Goal: Navigation & Orientation: Find specific page/section

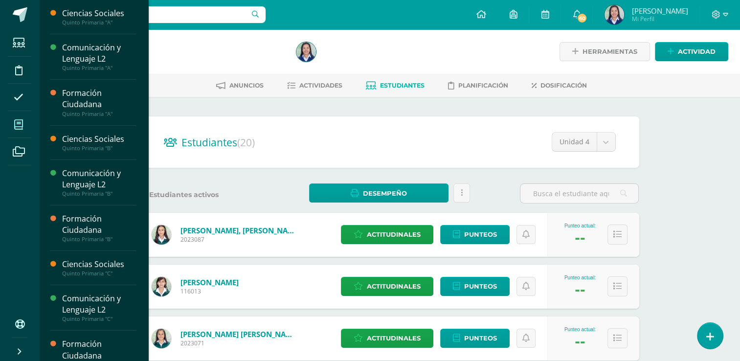
click at [25, 122] on span at bounding box center [19, 124] width 22 height 22
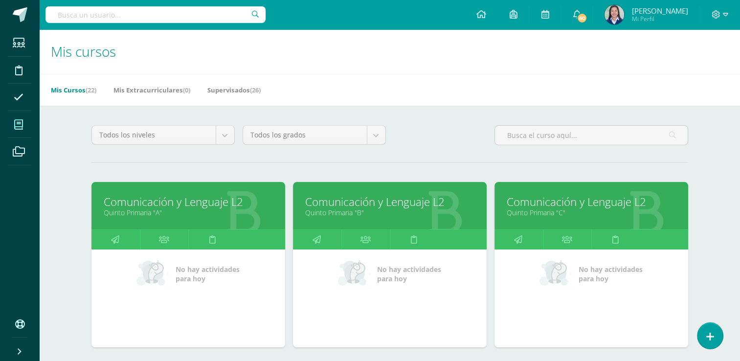
click at [177, 208] on link "Comunicación y Lenguaje L2" at bounding box center [188, 201] width 169 height 15
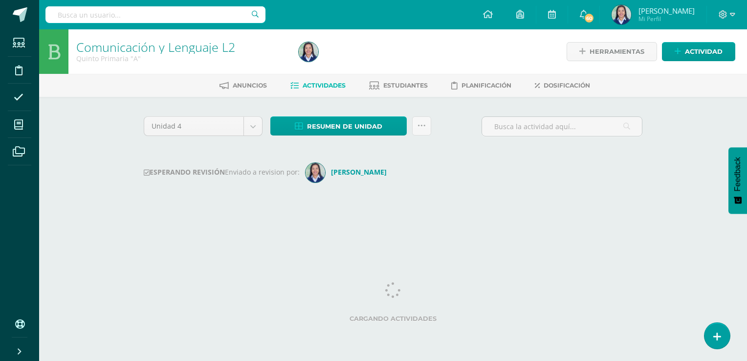
click at [177, 208] on div "Unidad 4 Unidad 1 Unidad 2 Unidad 3 Unidad 4 Resumen de unidad Descargar como H…" at bounding box center [393, 163] width 507 height 94
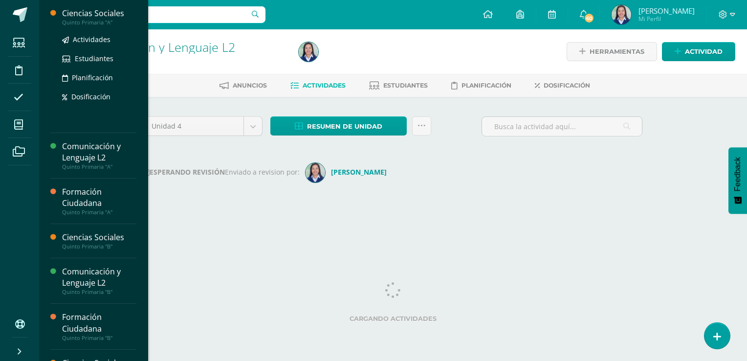
click at [98, 16] on div "Ciencias Sociales" at bounding box center [99, 13] width 74 height 11
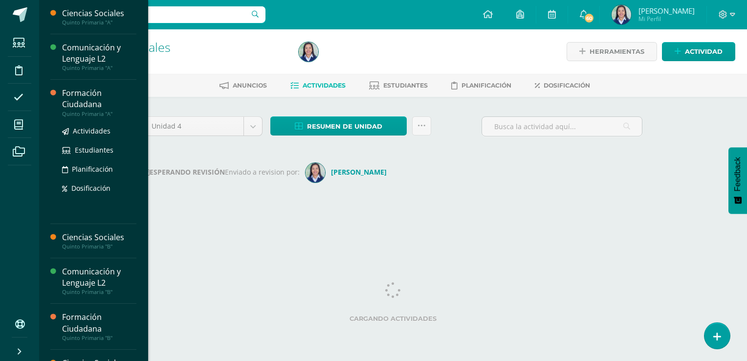
click at [72, 103] on div "Formación Ciudadana" at bounding box center [99, 99] width 74 height 23
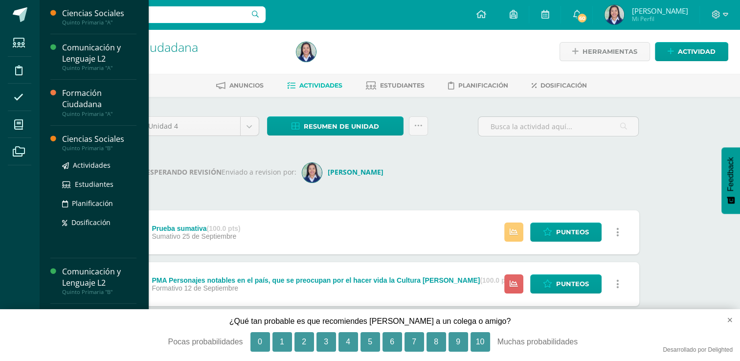
click at [72, 145] on div "Quinto Primaria "B"" at bounding box center [99, 148] width 74 height 7
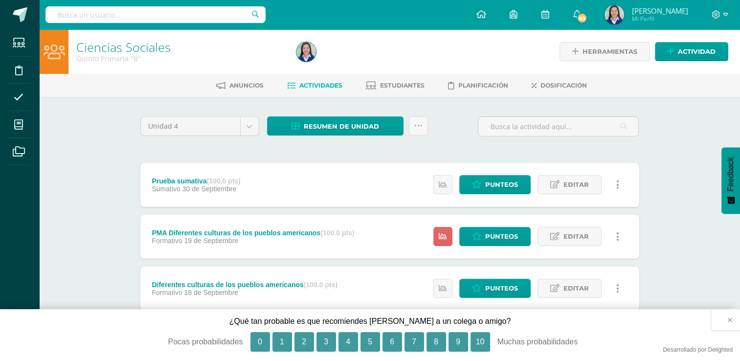
click at [730, 320] on button "×" at bounding box center [725, 320] width 29 height 22
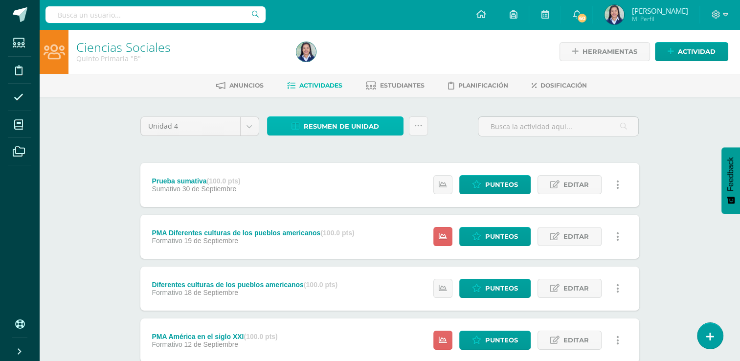
click at [364, 128] on span "Resumen de unidad" at bounding box center [341, 126] width 75 height 18
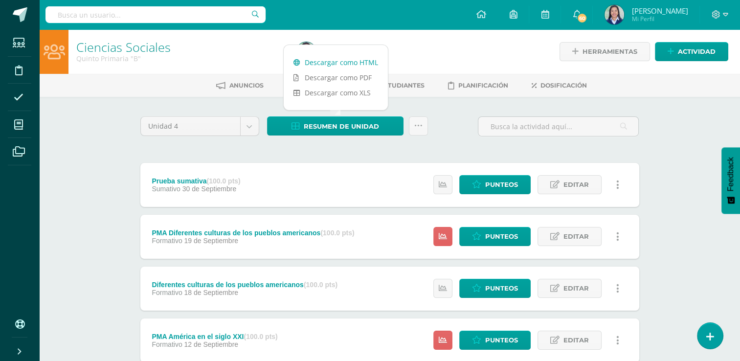
click at [366, 66] on link "Descargar como HTML" at bounding box center [336, 62] width 104 height 15
click at [419, 124] on icon at bounding box center [418, 126] width 8 height 8
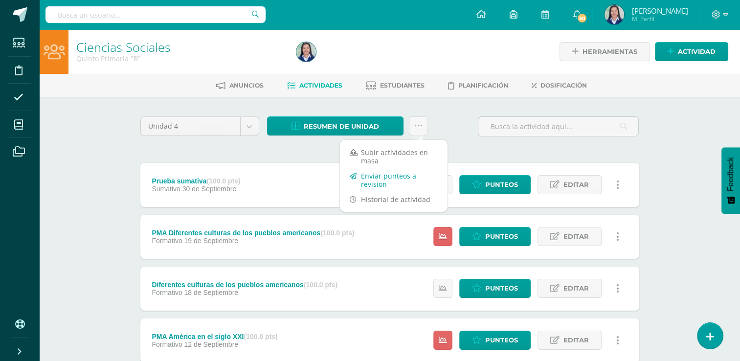
click at [407, 174] on link "Enviar punteos a revision" at bounding box center [394, 179] width 108 height 23
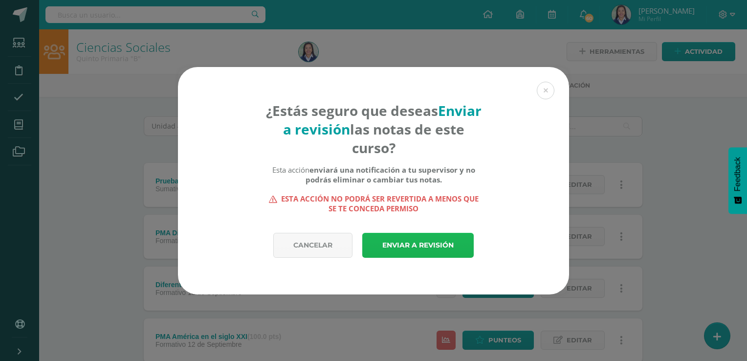
click at [404, 244] on link "Enviar a revisión" at bounding box center [418, 245] width 112 height 25
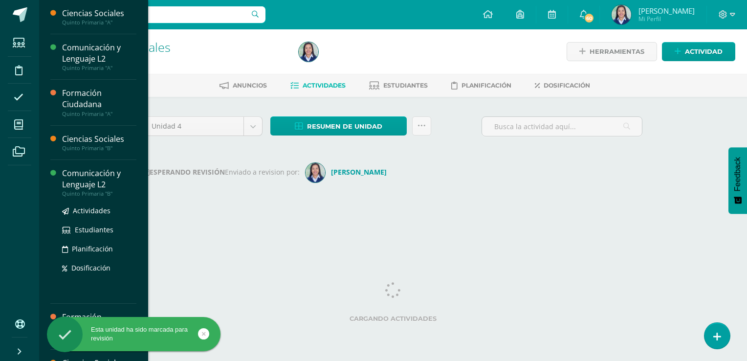
click at [68, 182] on div "Comunicación y Lenguaje L2" at bounding box center [99, 179] width 74 height 23
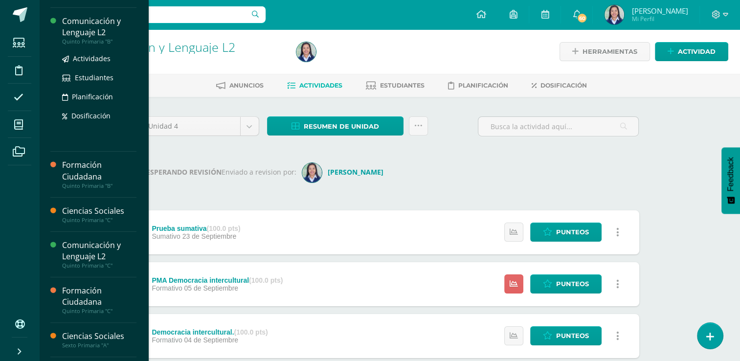
scroll to position [153, 0]
click at [66, 189] on div "Actividades Estudiantes Planificación Dosificación" at bounding box center [99, 189] width 74 height 0
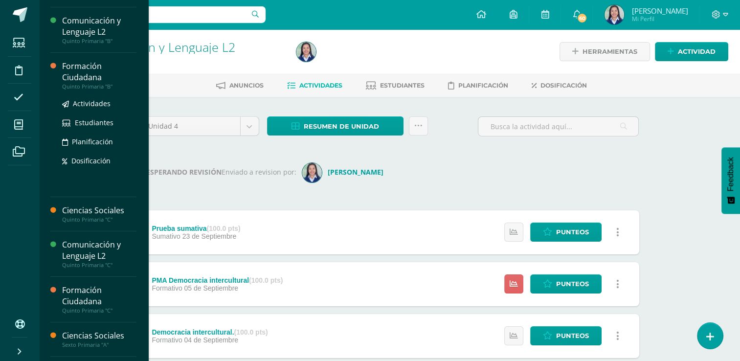
click at [81, 79] on div "Formación Ciudadana" at bounding box center [99, 72] width 74 height 23
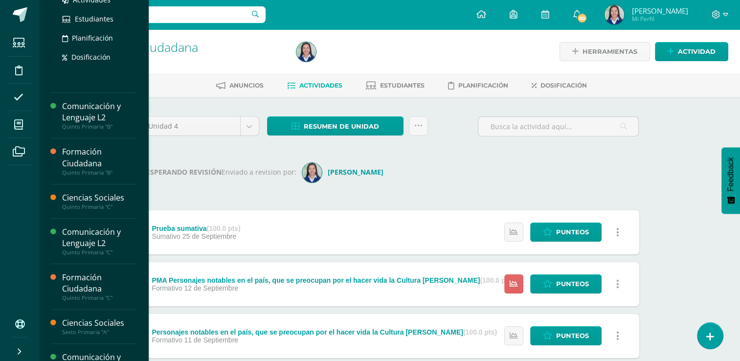
scroll to position [166, 0]
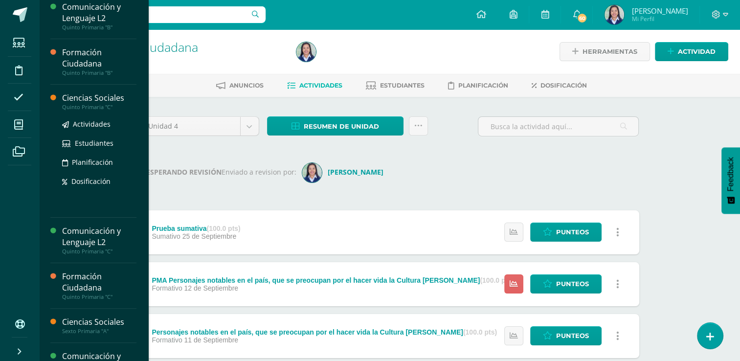
click at [89, 100] on div "Ciencias Sociales" at bounding box center [99, 97] width 74 height 11
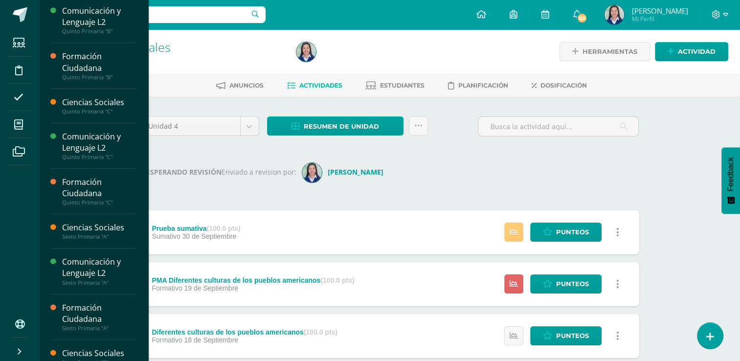
scroll to position [262, 0]
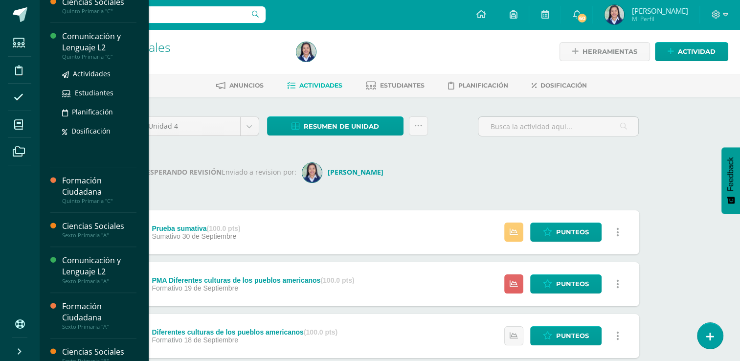
click at [82, 44] on div "Comunicación y Lenguaje L2" at bounding box center [99, 42] width 74 height 23
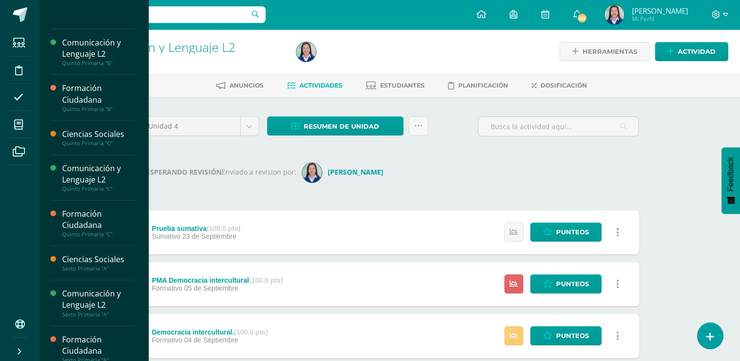
scroll to position [227, 0]
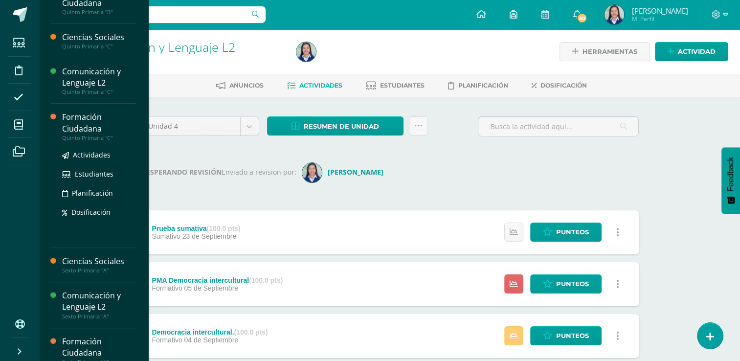
click at [71, 121] on div "Formación Ciudadana" at bounding box center [99, 123] width 74 height 23
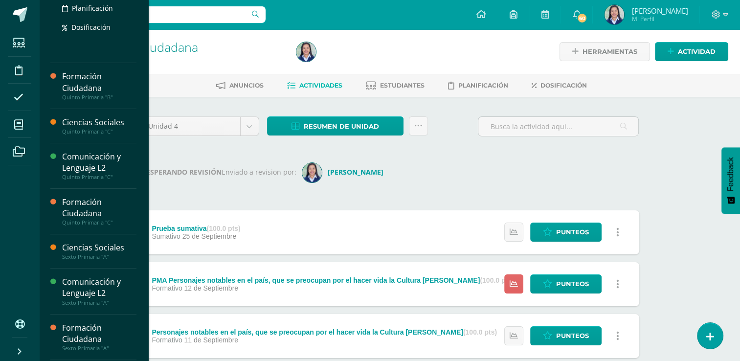
scroll to position [223, 0]
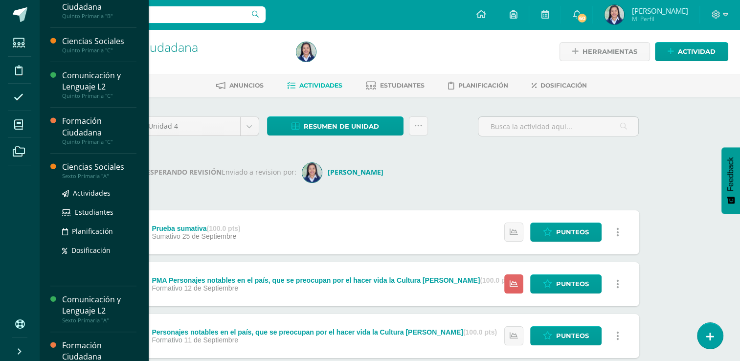
click at [76, 168] on div "Ciencias Sociales" at bounding box center [99, 166] width 74 height 11
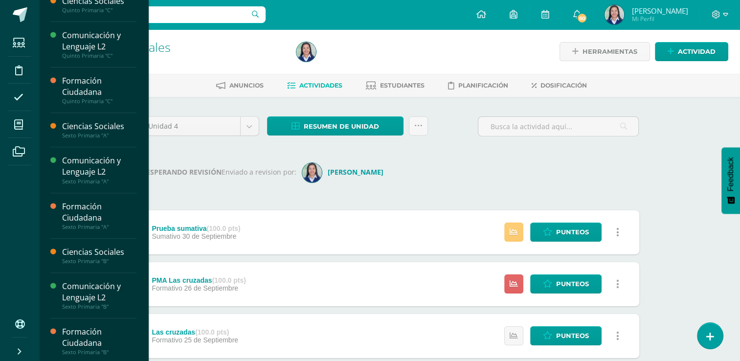
scroll to position [365, 0]
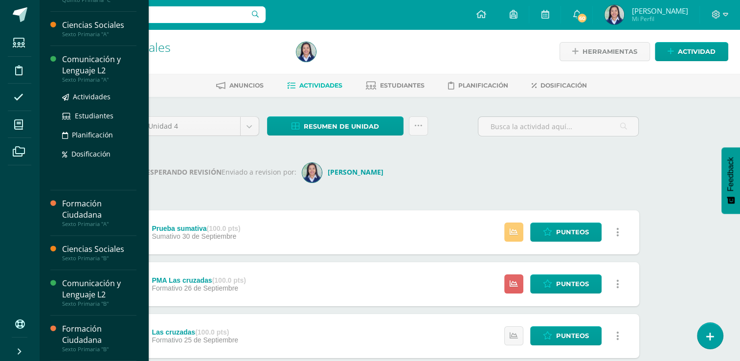
click at [96, 66] on div "Comunicación y Lenguaje L2" at bounding box center [99, 65] width 74 height 23
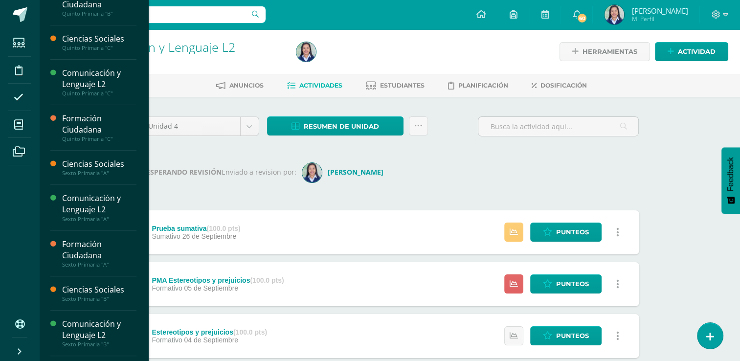
scroll to position [387, 0]
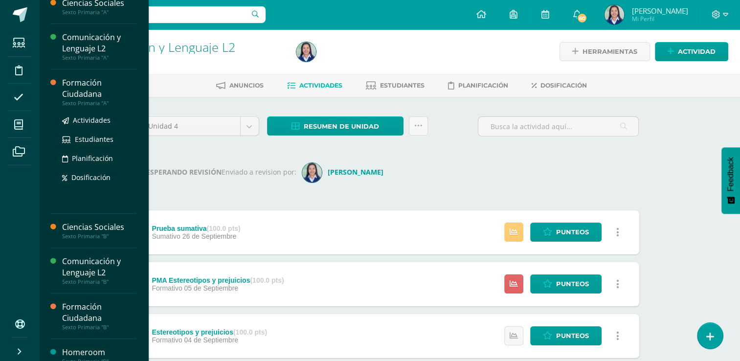
click at [87, 90] on div "Formación Ciudadana" at bounding box center [99, 88] width 74 height 23
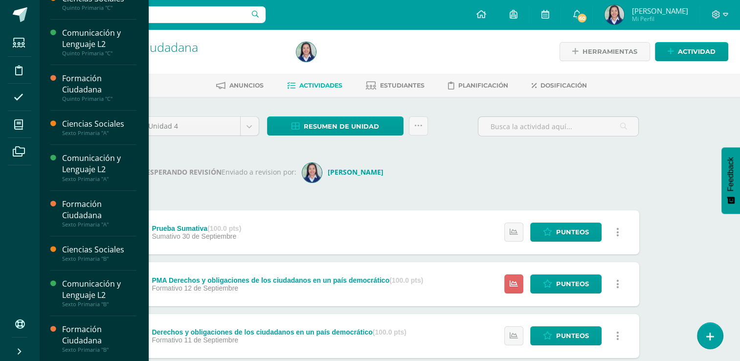
scroll to position [365, 0]
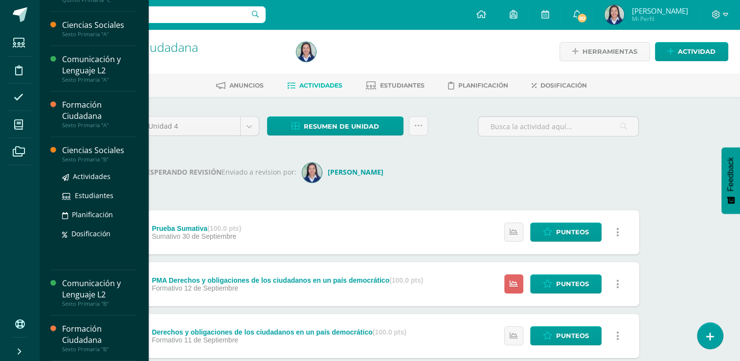
click at [91, 152] on div "Ciencias Sociales" at bounding box center [99, 150] width 74 height 11
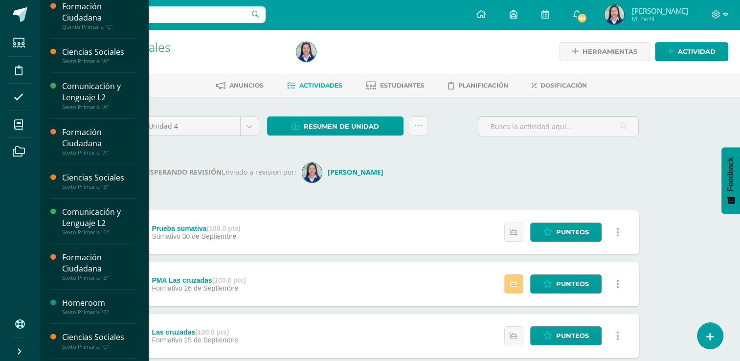
scroll to position [438, 0]
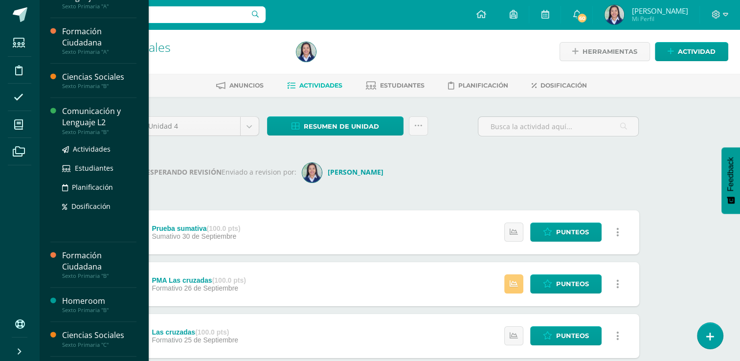
click at [80, 113] on div "Comunicación y Lenguaje L2" at bounding box center [99, 117] width 74 height 23
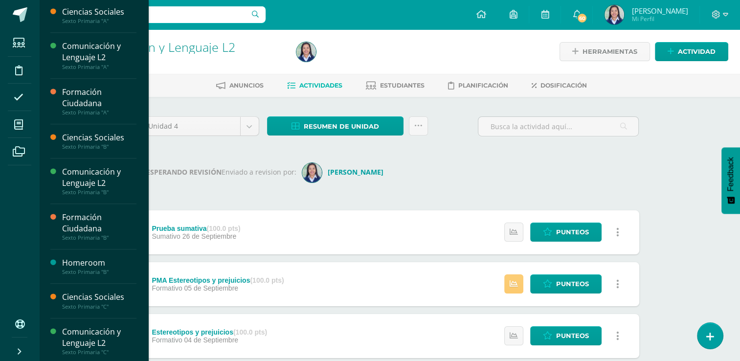
scroll to position [477, 0]
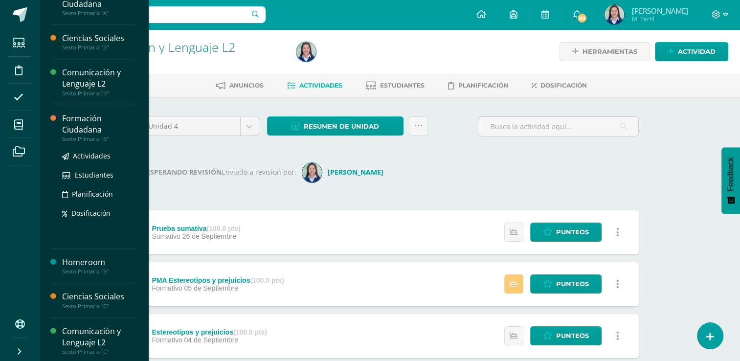
click at [80, 124] on div "Formación Ciudadana" at bounding box center [99, 124] width 74 height 23
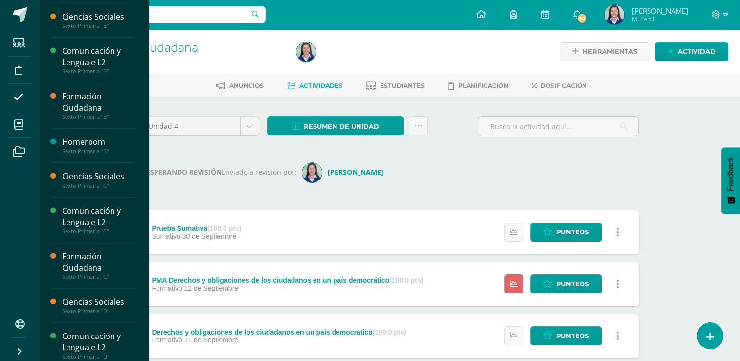
scroll to position [597, 0]
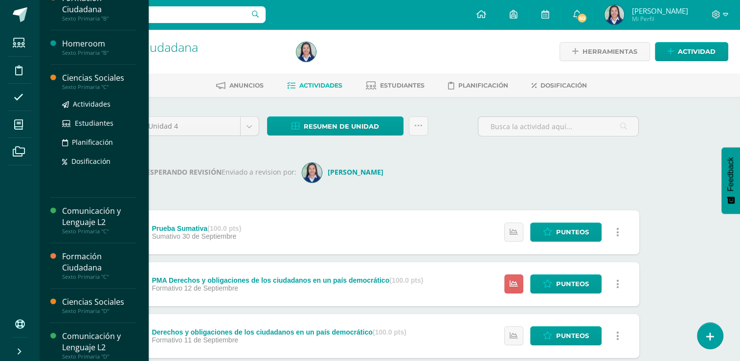
click at [98, 81] on div "Ciencias Sociales" at bounding box center [99, 77] width 74 height 11
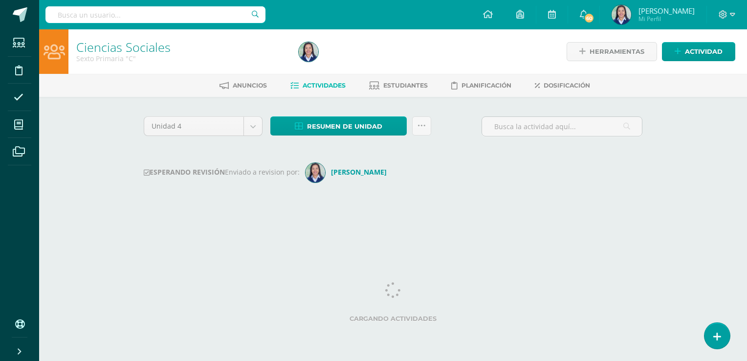
click at [99, 74] on div "Anuncios Actividades Estudiantes Planificación Dosificación" at bounding box center [405, 85] width 732 height 23
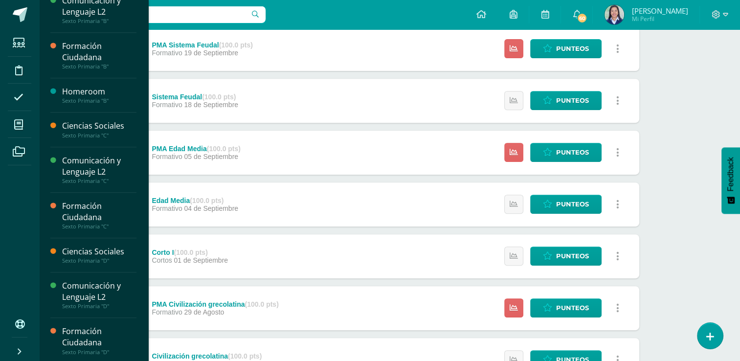
scroll to position [648, 0]
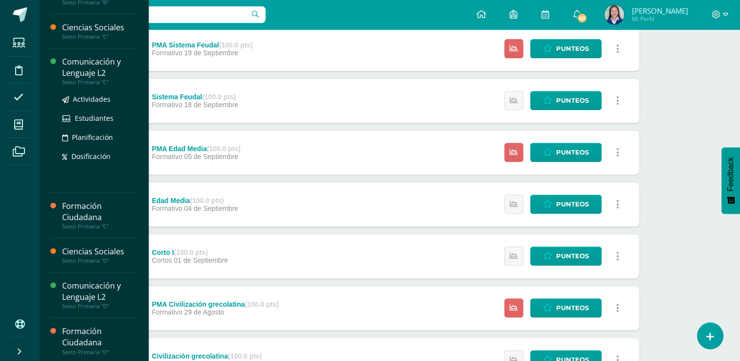
click at [95, 67] on div "Comunicación y Lenguaje L2" at bounding box center [99, 67] width 74 height 23
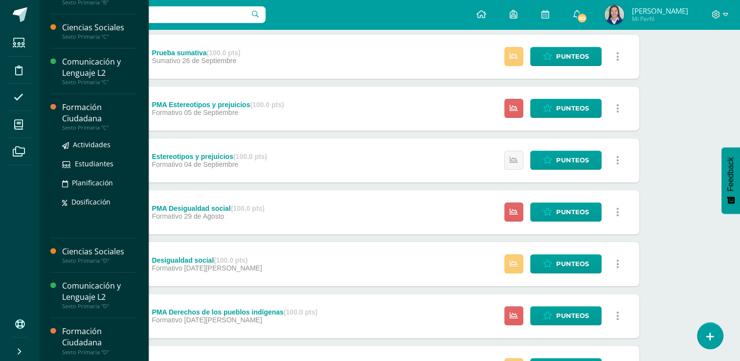
scroll to position [648, 0]
click at [84, 114] on div "Formación Ciudadana" at bounding box center [99, 113] width 74 height 23
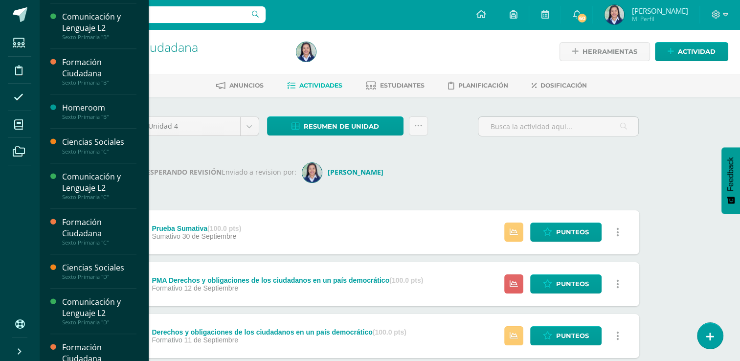
scroll to position [648, 0]
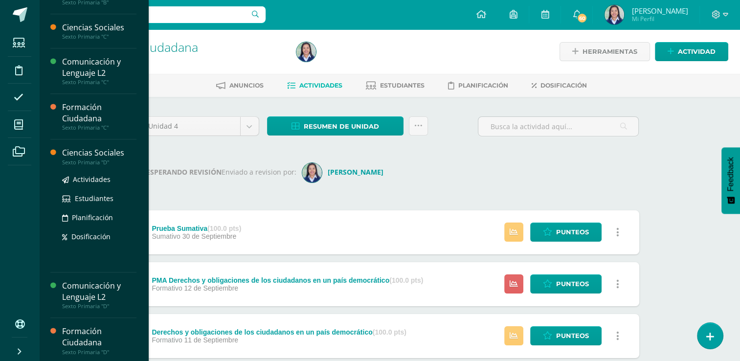
click at [93, 149] on div "Ciencias Sociales" at bounding box center [99, 152] width 74 height 11
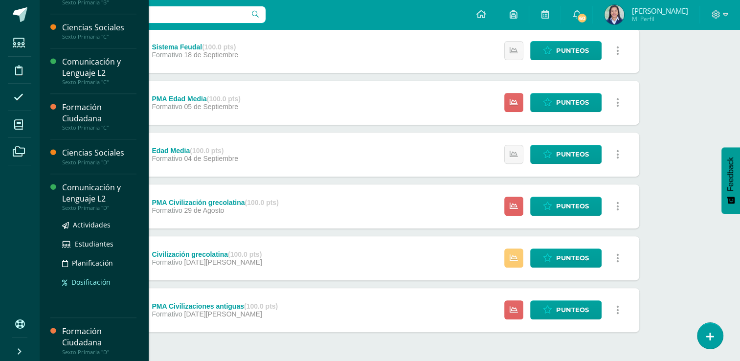
scroll to position [648, 0]
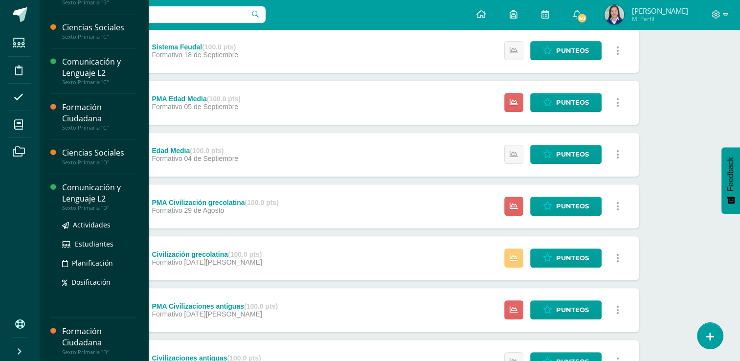
click at [80, 186] on div "Comunicación y Lenguaje L2" at bounding box center [99, 193] width 74 height 23
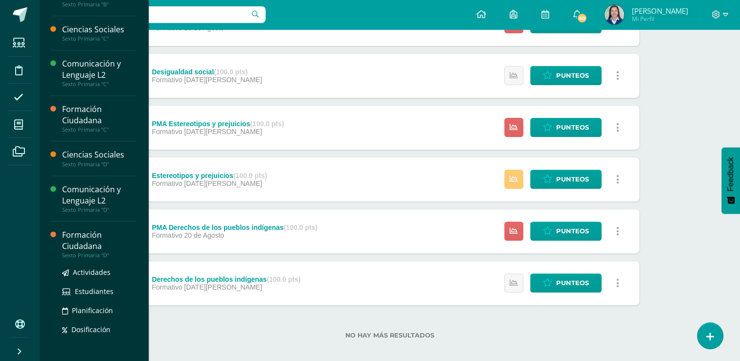
scroll to position [648, 0]
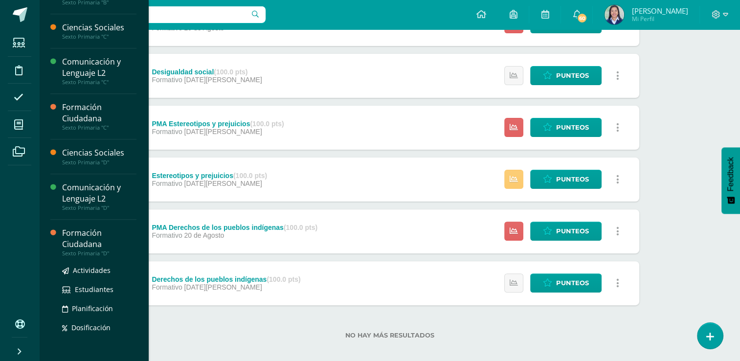
click at [79, 230] on div "Formación Ciudadana" at bounding box center [99, 238] width 74 height 23
